Goal: Find specific page/section: Find specific page/section

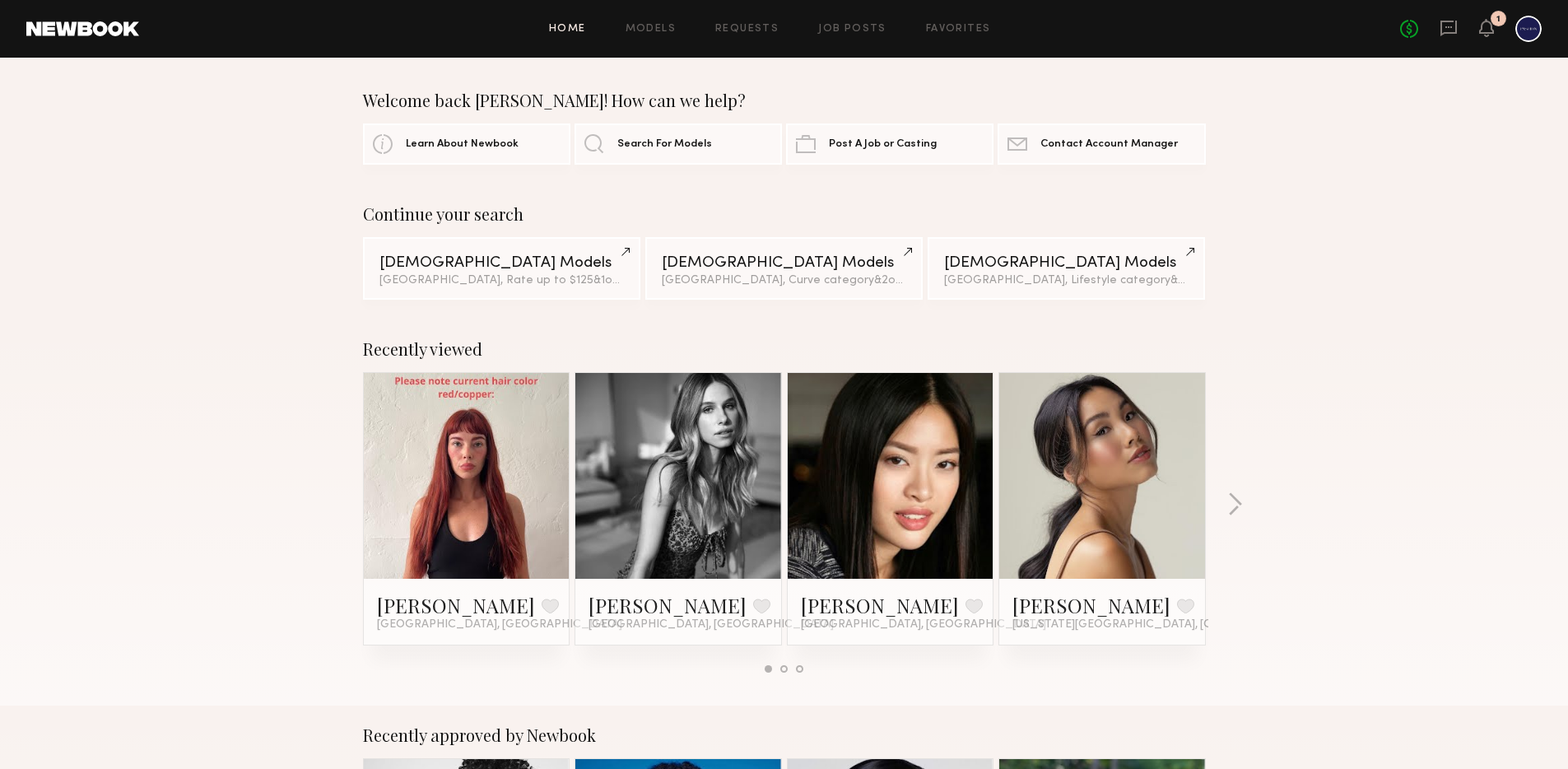
click at [1226, 501] on div "Recently viewed [PERSON_NAME] Favorite [GEOGRAPHIC_DATA], [GEOGRAPHIC_DATA] [PE…" at bounding box center [784, 512] width 1568 height 386
click at [1236, 501] on button "button" at bounding box center [1236, 505] width 16 height 27
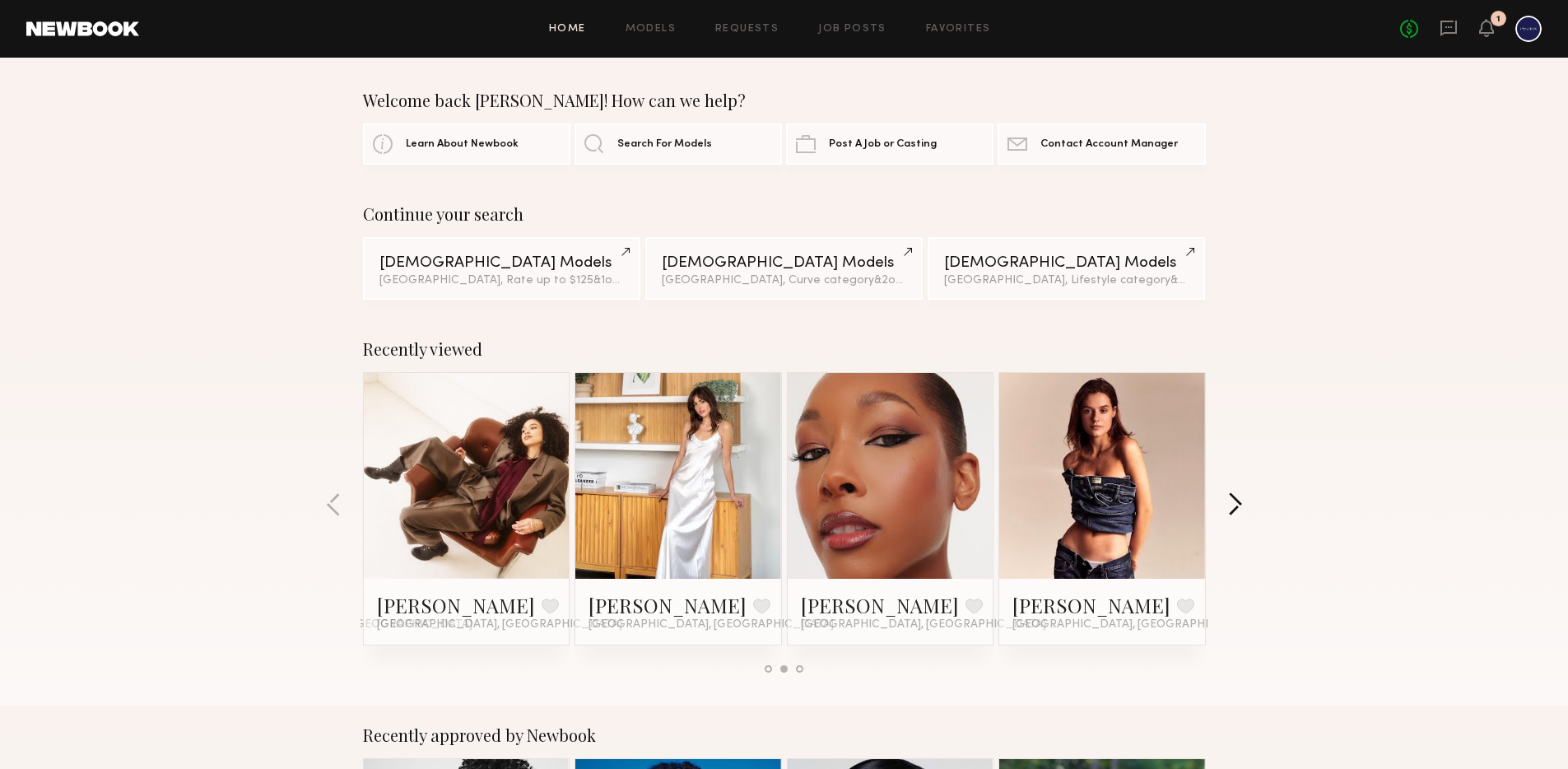
click at [1237, 503] on button "button" at bounding box center [1236, 505] width 16 height 27
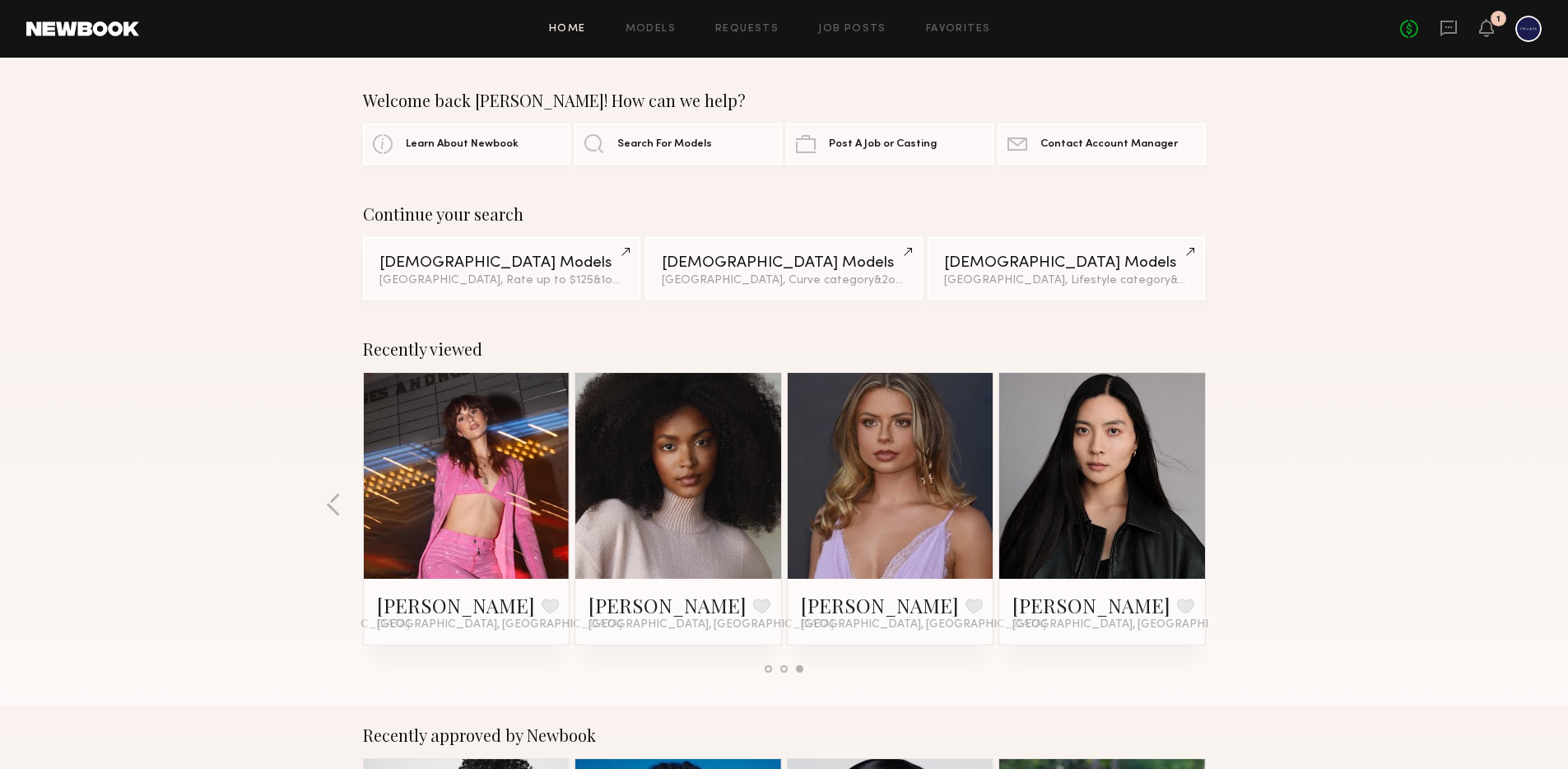
click at [1237, 503] on div "Recently viewed [PERSON_NAME] Favorite [GEOGRAPHIC_DATA], [GEOGRAPHIC_DATA] [PE…" at bounding box center [784, 512] width 1568 height 386
click at [1235, 503] on div "Recently viewed [PERSON_NAME] Favorite [GEOGRAPHIC_DATA], [GEOGRAPHIC_DATA] [PE…" at bounding box center [784, 512] width 1568 height 386
click at [1490, 33] on icon at bounding box center [1486, 27] width 13 height 12
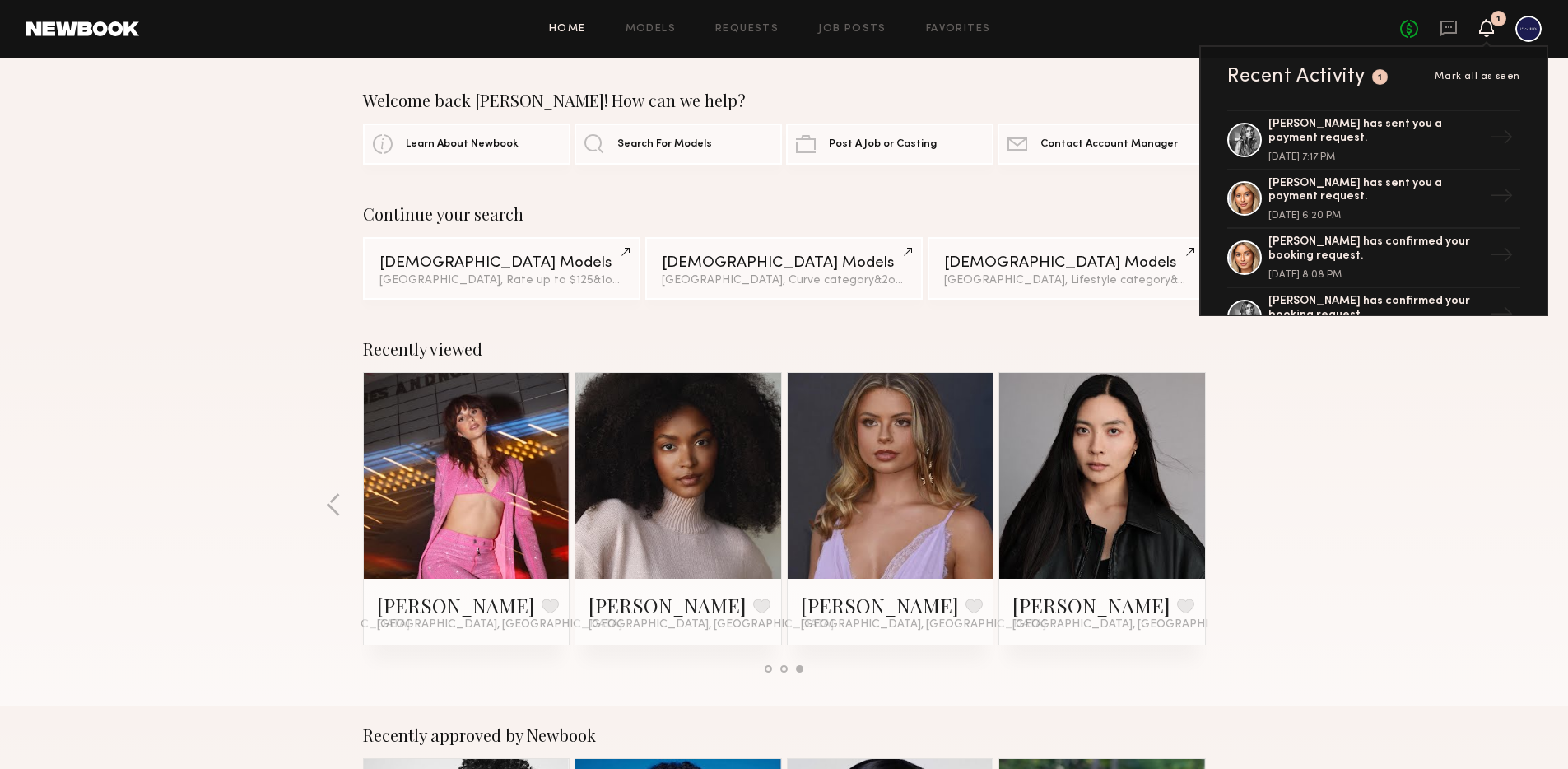
scroll to position [297, 0]
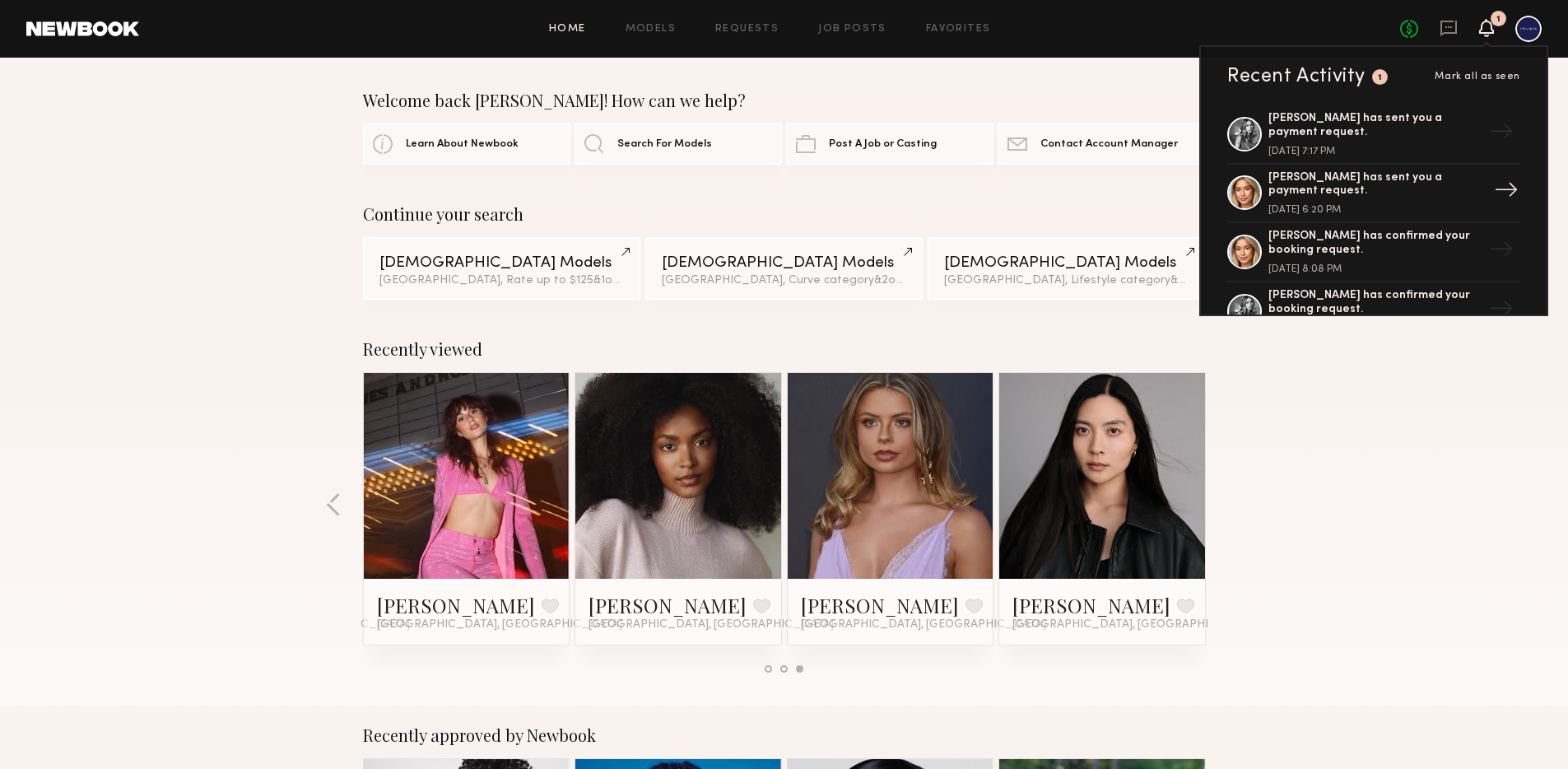
click at [1363, 188] on div "[PERSON_NAME] has sent you a payment request." at bounding box center [1375, 185] width 214 height 28
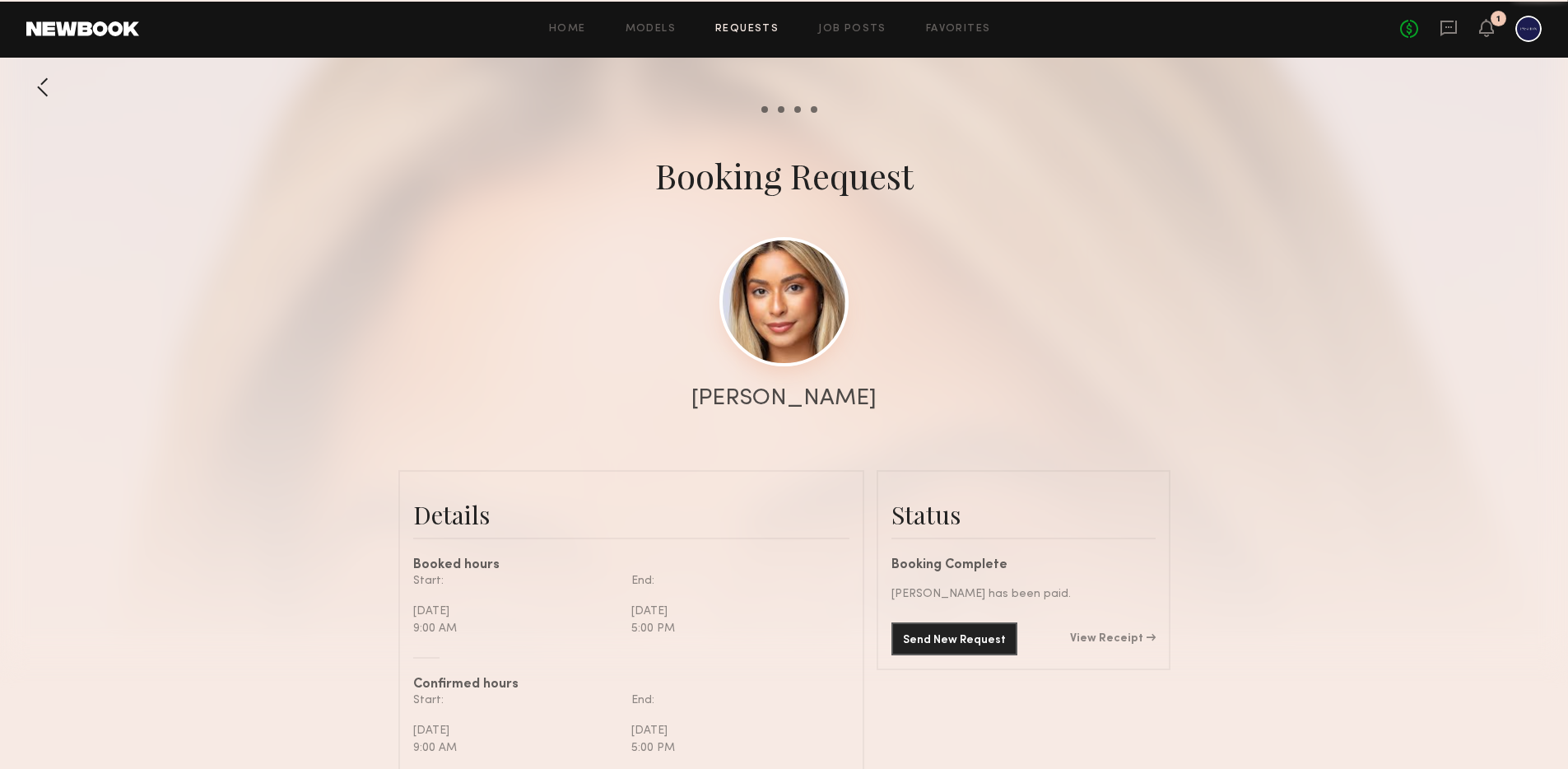
scroll to position [2391, 0]
click at [755, 287] on link at bounding box center [784, 302] width 129 height 129
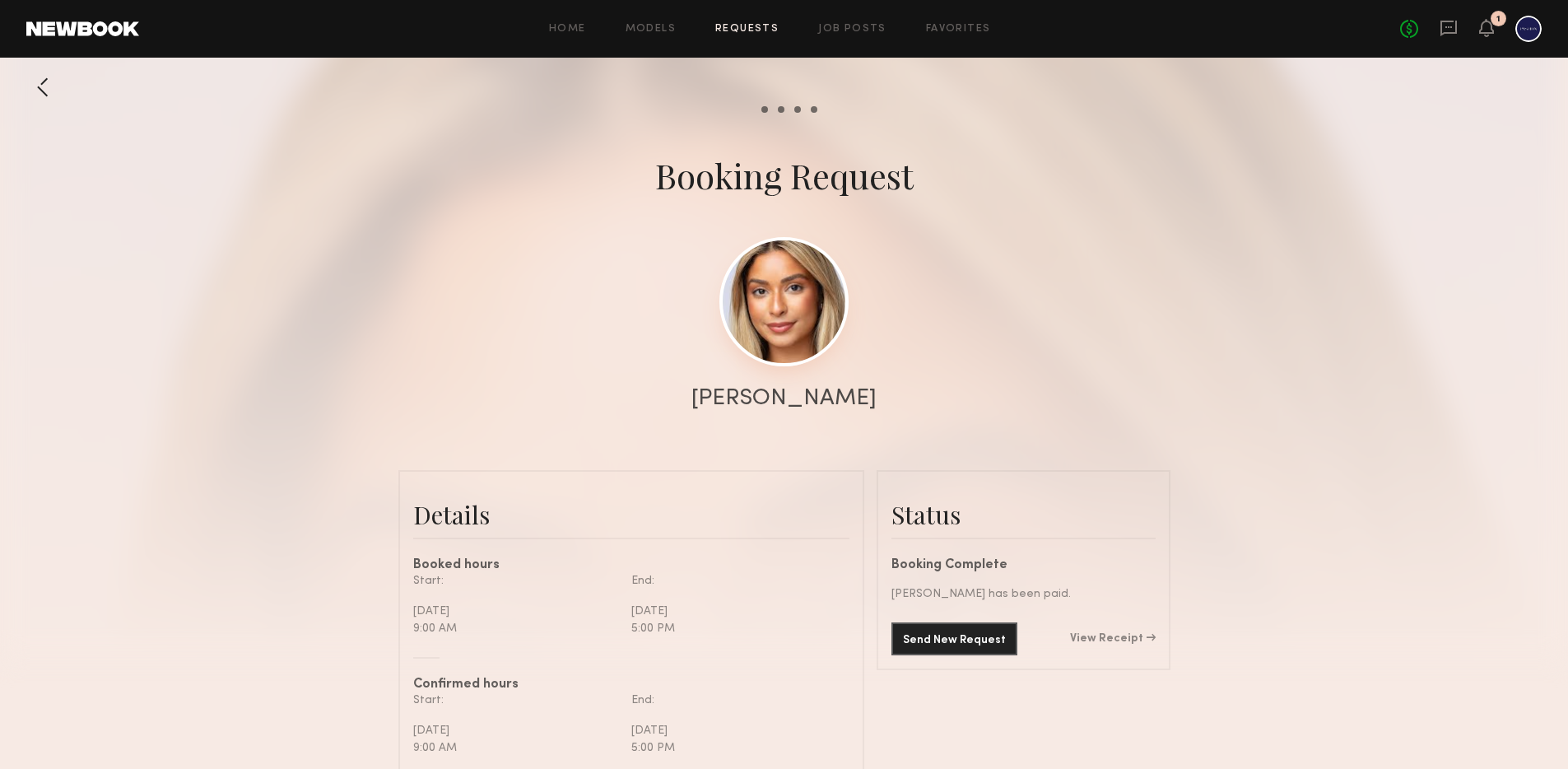
scroll to position [2372, 0]
